Goal: Task Accomplishment & Management: Use online tool/utility

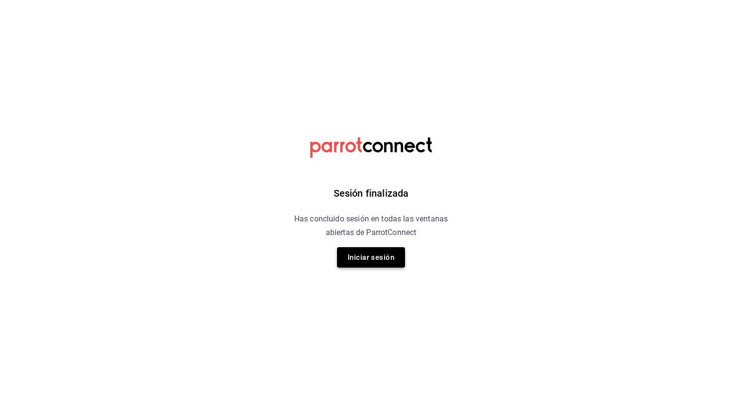
click at [392, 258] on button "Iniciar sesión" at bounding box center [371, 257] width 68 height 20
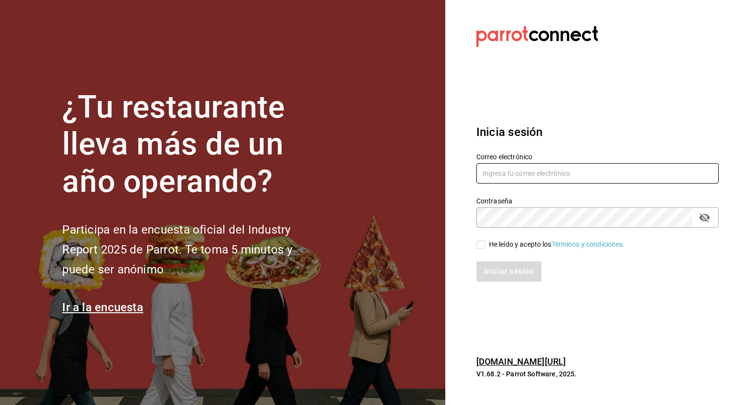
type input "sergio.cardenas@grupocosteno.com"
click at [486, 239] on span "He leído y acepto los Términos y condiciones." at bounding box center [555, 244] width 140 height 10
click at [485, 240] on input "He leído y acepto los Términos y condiciones." at bounding box center [481, 244] width 9 height 9
checkbox input "true"
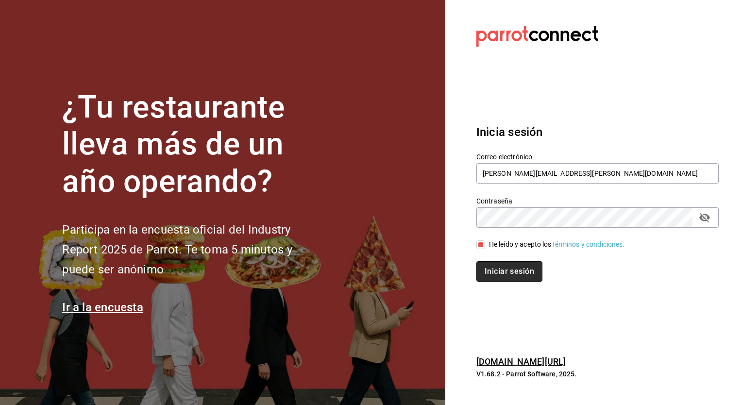
click at [492, 261] on button "Iniciar sesión" at bounding box center [510, 271] width 66 height 20
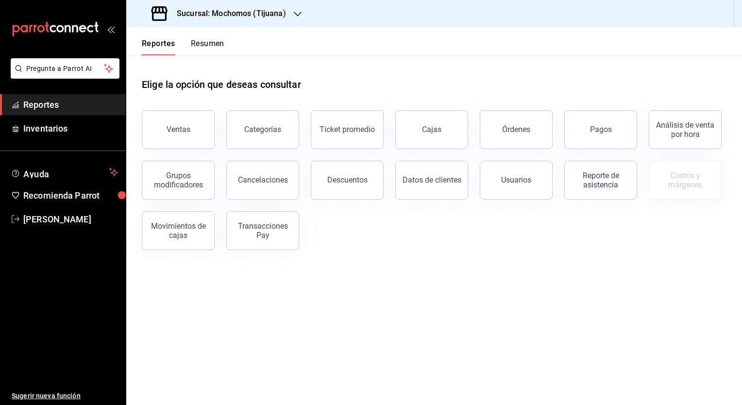
click at [260, 17] on h3 "Sucursal: Mochomos (Tijuana)" at bounding box center [227, 14] width 117 height 12
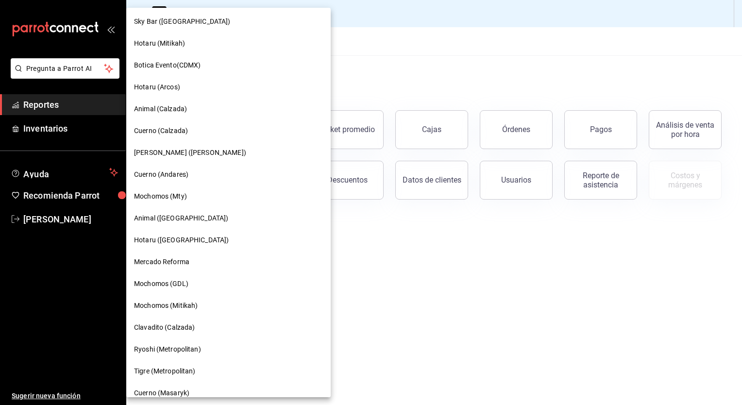
scroll to position [421, 0]
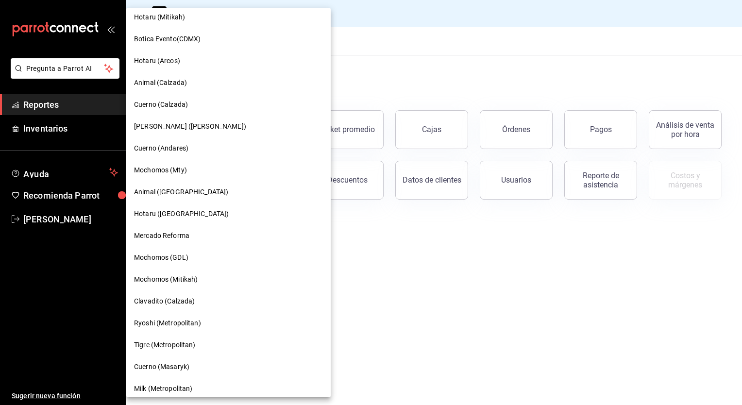
click at [183, 283] on span "Mochomos (Mitikah)" at bounding box center [166, 279] width 64 height 10
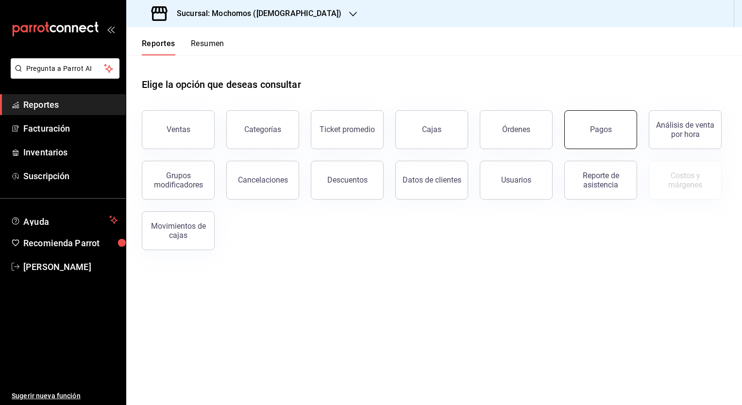
click at [586, 110] on div "Pagos" at bounding box center [595, 124] width 85 height 51
click at [602, 125] on button "Pagos" at bounding box center [600, 129] width 73 height 39
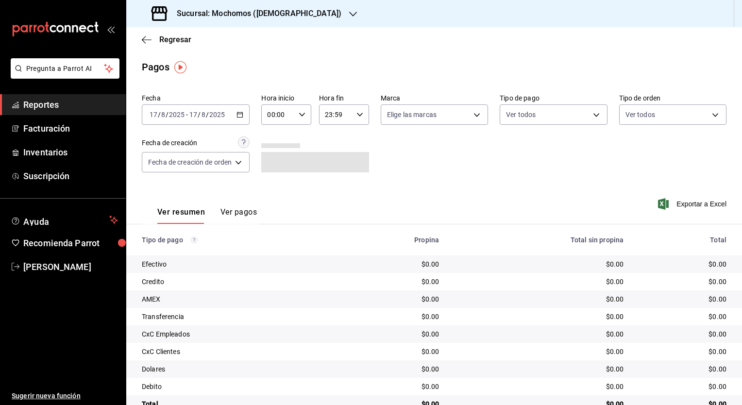
click at [242, 107] on div "[DATE] [DATE] - [DATE] [DATE]" at bounding box center [196, 114] width 108 height 20
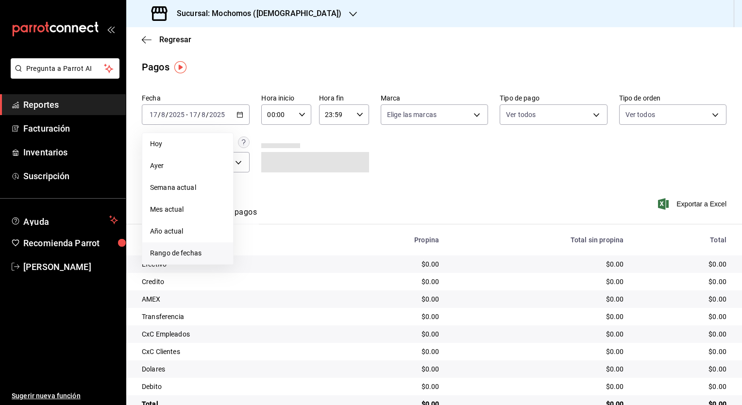
click at [211, 252] on span "Rango de fechas" at bounding box center [187, 253] width 75 height 10
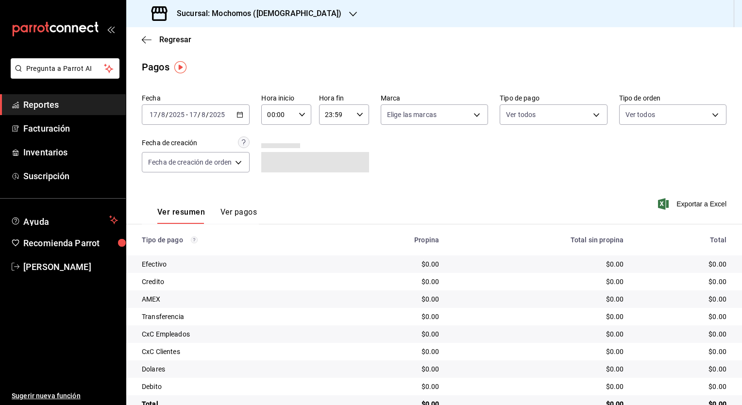
drag, startPoint x: 211, startPoint y: 252, endPoint x: 445, endPoint y: 172, distance: 247.5
drag, startPoint x: 445, startPoint y: 172, endPoint x: 232, endPoint y: 101, distance: 224.8
click at [232, 101] on label "Fecha" at bounding box center [196, 98] width 108 height 7
click at [241, 108] on div "[DATE] [DATE] - [DATE] [DATE]" at bounding box center [196, 114] width 108 height 20
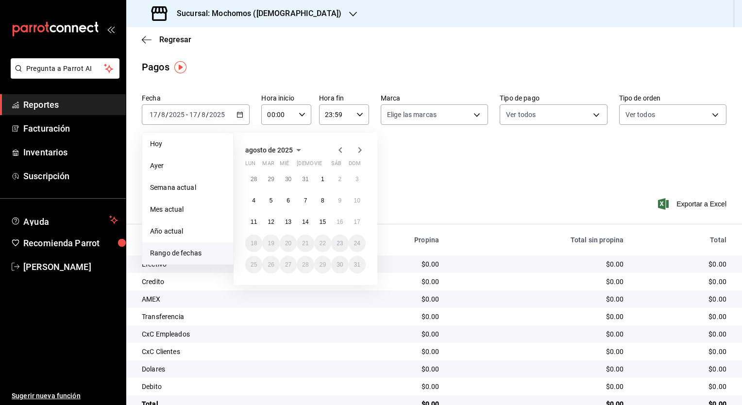
click at [344, 149] on icon "button" at bounding box center [341, 150] width 12 height 12
click at [270, 184] on button "1" at bounding box center [270, 179] width 17 height 17
click at [363, 149] on icon "button" at bounding box center [360, 150] width 12 height 12
click at [307, 219] on abbr "14" at bounding box center [305, 222] width 6 height 7
click at [307, 225] on button "14" at bounding box center [305, 221] width 17 height 17
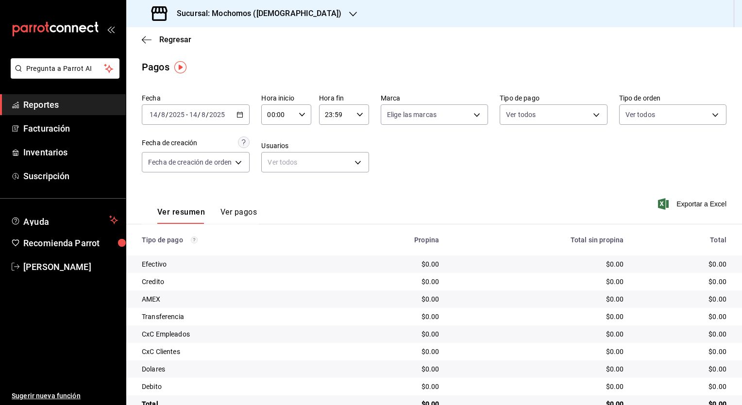
click at [307, 225] on th "Tipo de pago" at bounding box center [232, 239] width 212 height 31
drag, startPoint x: 307, startPoint y: 225, endPoint x: 311, endPoint y: 113, distance: 112.3
click at [311, 113] on div "00:00 Hora inicio" at bounding box center [286, 114] width 50 height 20
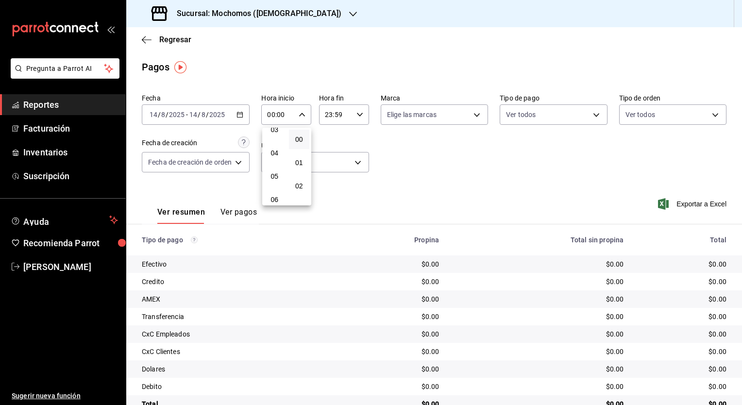
scroll to position [82, 0]
click at [283, 176] on button "05" at bounding box center [274, 174] width 21 height 19
type input "05:00"
click at [361, 123] on div at bounding box center [371, 202] width 742 height 405
click at [361, 119] on div "23:59 Hora fin" at bounding box center [344, 114] width 50 height 20
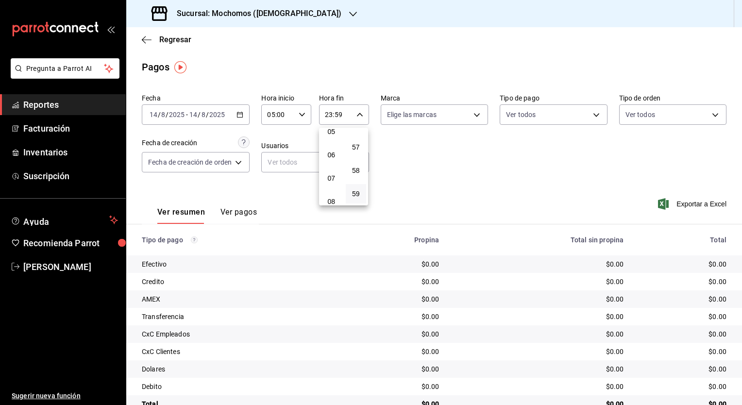
scroll to position [105, 0]
click at [331, 160] on button "05" at bounding box center [331, 150] width 21 height 19
click at [359, 139] on span "00" at bounding box center [356, 140] width 9 height 8
type input "05:00"
click at [538, 221] on div at bounding box center [371, 202] width 742 height 405
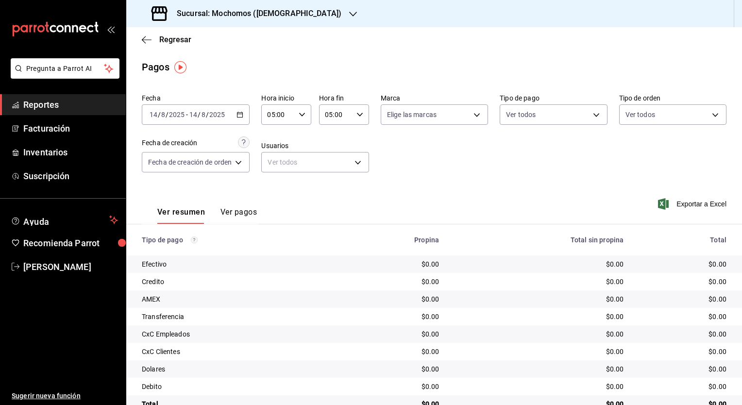
click at [240, 117] on icon "button" at bounding box center [240, 114] width 7 height 7
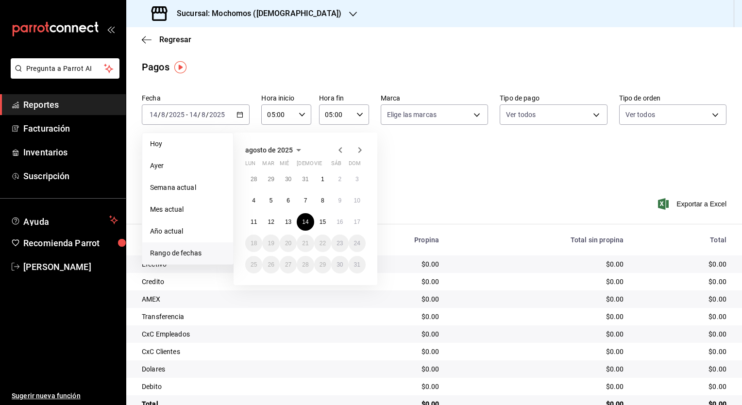
click at [338, 158] on div "[DATE] lun mar mié jue vie sáb dom 28 29 30 31 1 2 3 4 5 6 7 8 9 10 11 12 13 14…" at bounding box center [306, 209] width 144 height 153
click at [338, 154] on icon "button" at bounding box center [341, 150] width 12 height 12
click at [268, 184] on button "1" at bounding box center [270, 179] width 17 height 17
click at [355, 154] on icon "button" at bounding box center [360, 150] width 12 height 12
click at [311, 225] on button "14" at bounding box center [305, 221] width 17 height 17
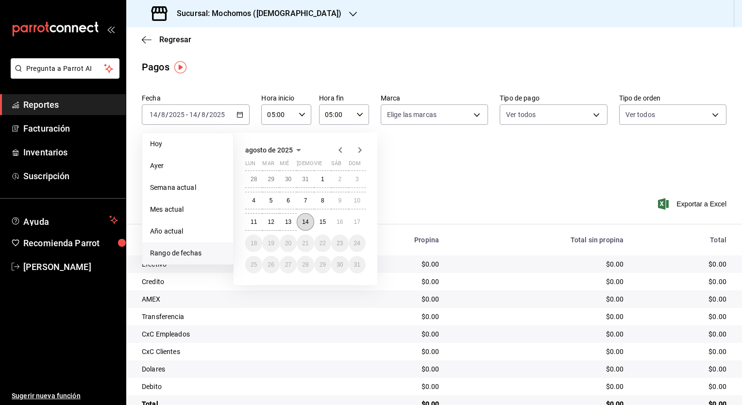
type input "00:00"
type input "23:59"
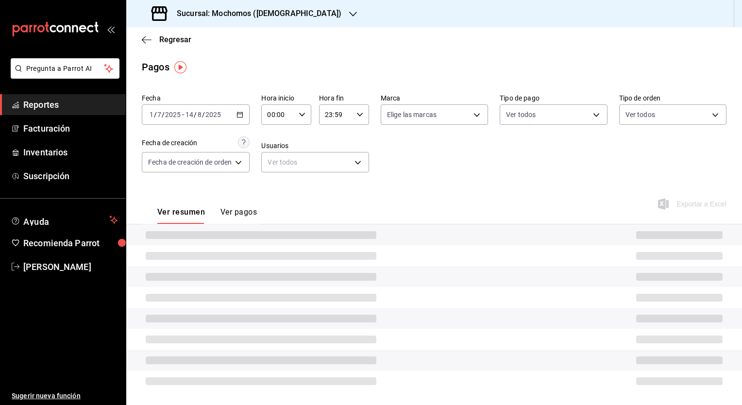
click at [296, 119] on div "00:00 Hora inicio" at bounding box center [286, 114] width 50 height 20
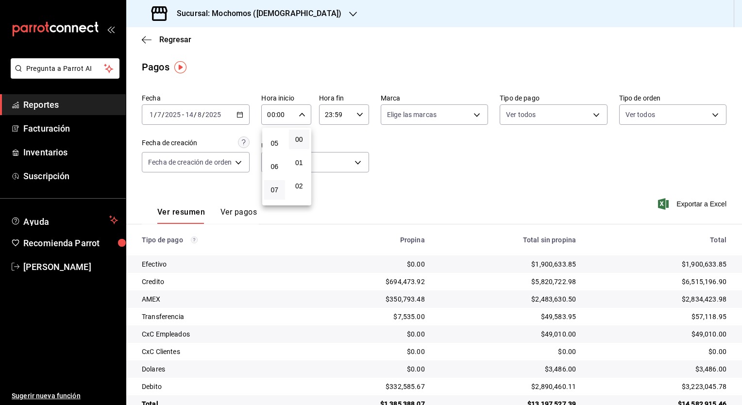
scroll to position [112, 0]
click at [275, 153] on button "05" at bounding box center [274, 143] width 21 height 19
type input "05:00"
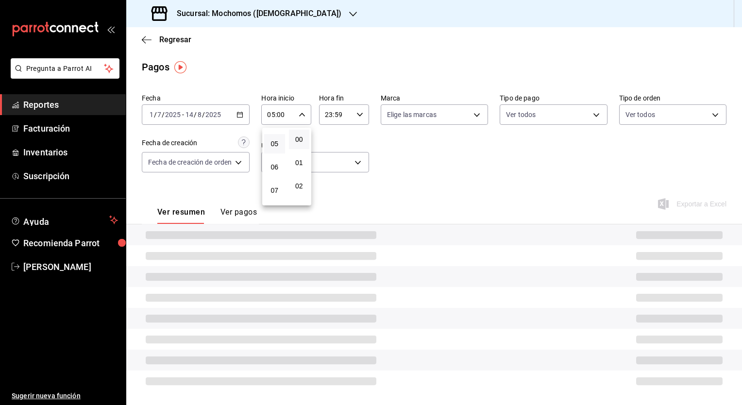
click at [350, 118] on div at bounding box center [371, 202] width 742 height 405
click at [352, 118] on div "23:59 Hora fin" at bounding box center [344, 114] width 50 height 20
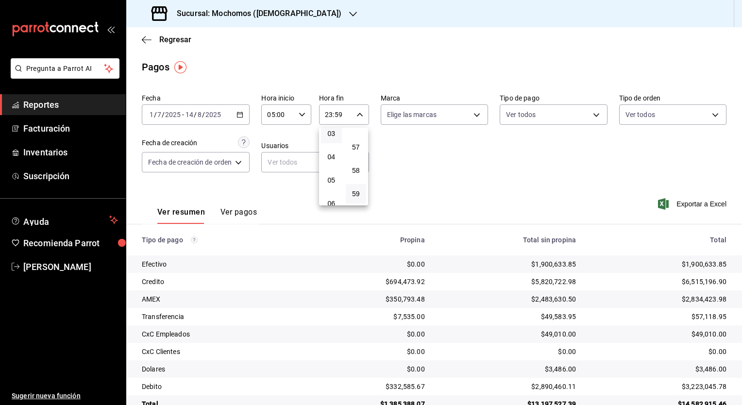
scroll to position [76, 0]
click at [333, 176] on button "05" at bounding box center [331, 179] width 21 height 19
click at [360, 139] on button "00" at bounding box center [356, 139] width 21 height 19
type input "05:00"
click at [505, 189] on div at bounding box center [371, 202] width 742 height 405
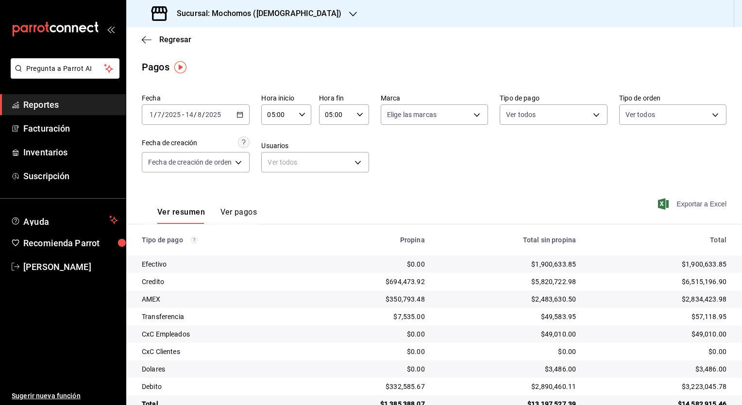
click at [695, 205] on span "Exportar a Excel" at bounding box center [693, 204] width 67 height 12
